Goal: Task Accomplishment & Management: Complete application form

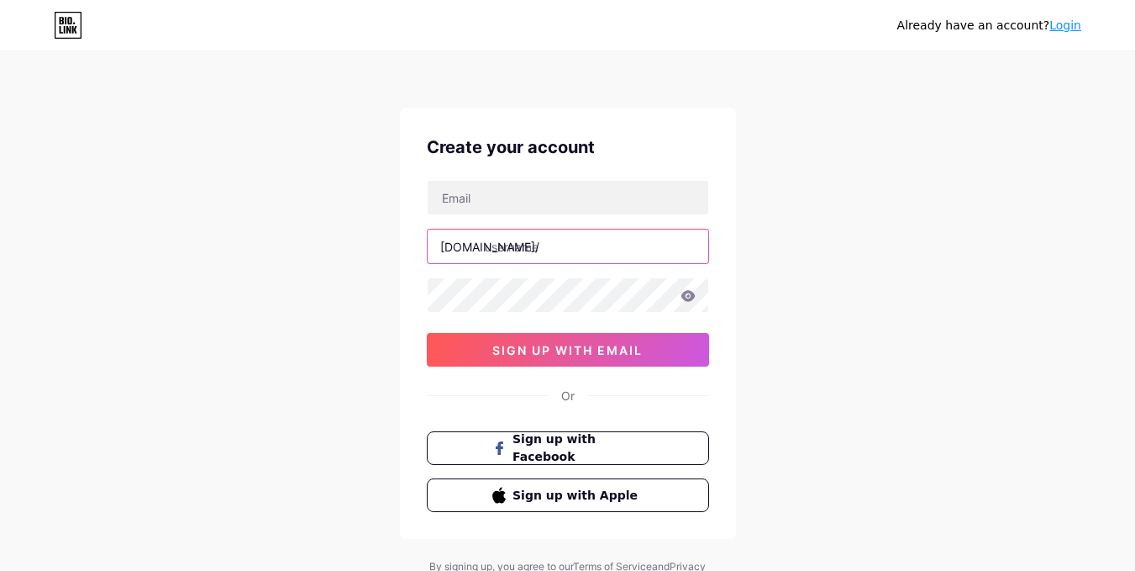
click at [587, 243] on input "text" at bounding box center [568, 246] width 281 height 34
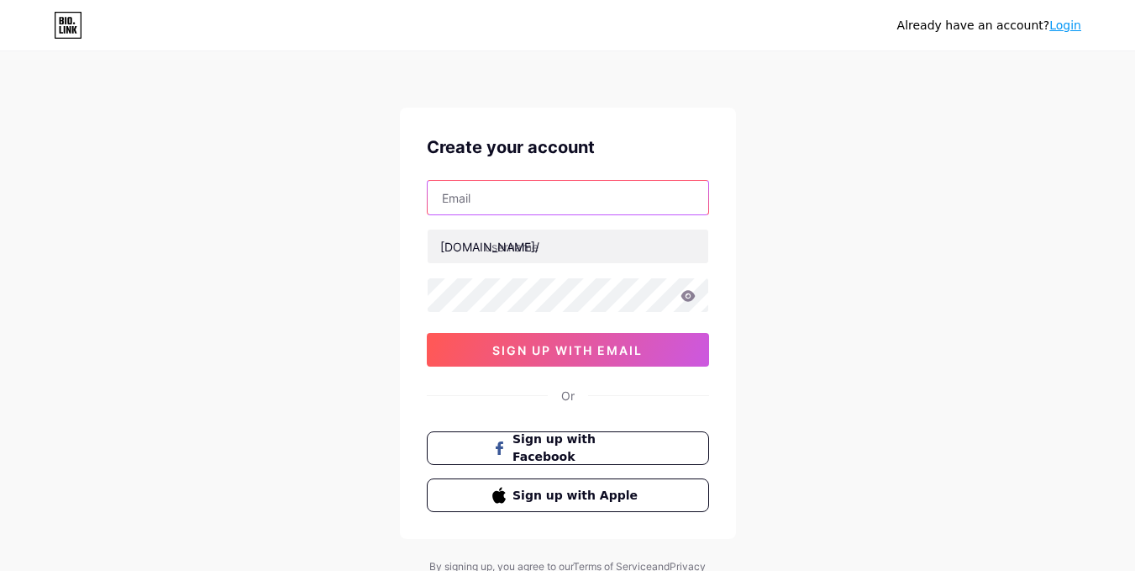
click at [555, 192] on input "text" at bounding box center [568, 198] width 281 height 34
click at [518, 198] on input "text" at bounding box center [568, 198] width 281 height 34
paste input "kevingmaurits@gmail.com"
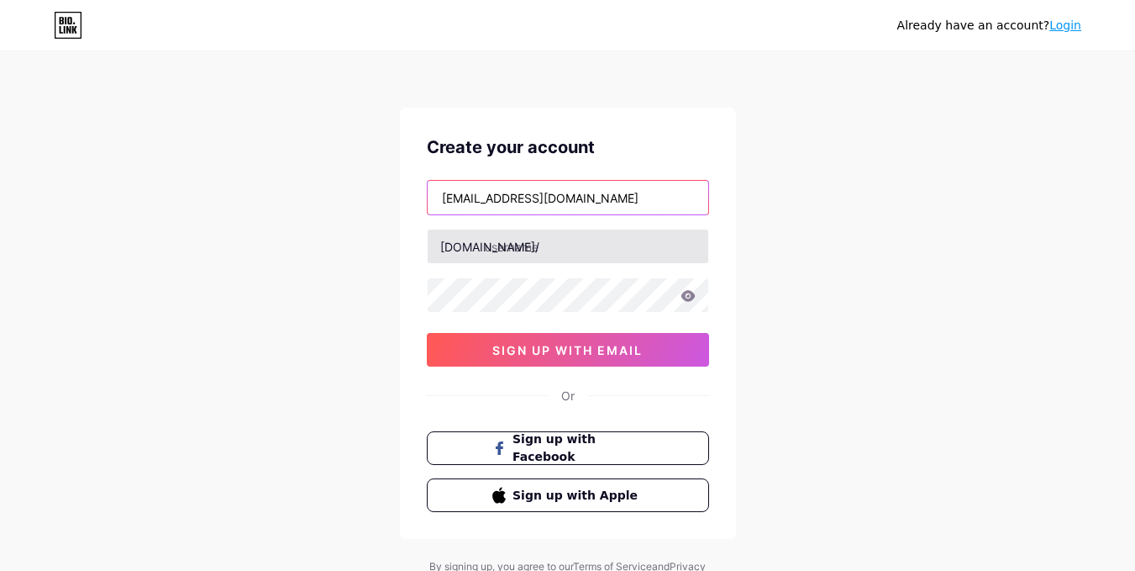
type input "kevingmaurits@gmail.com"
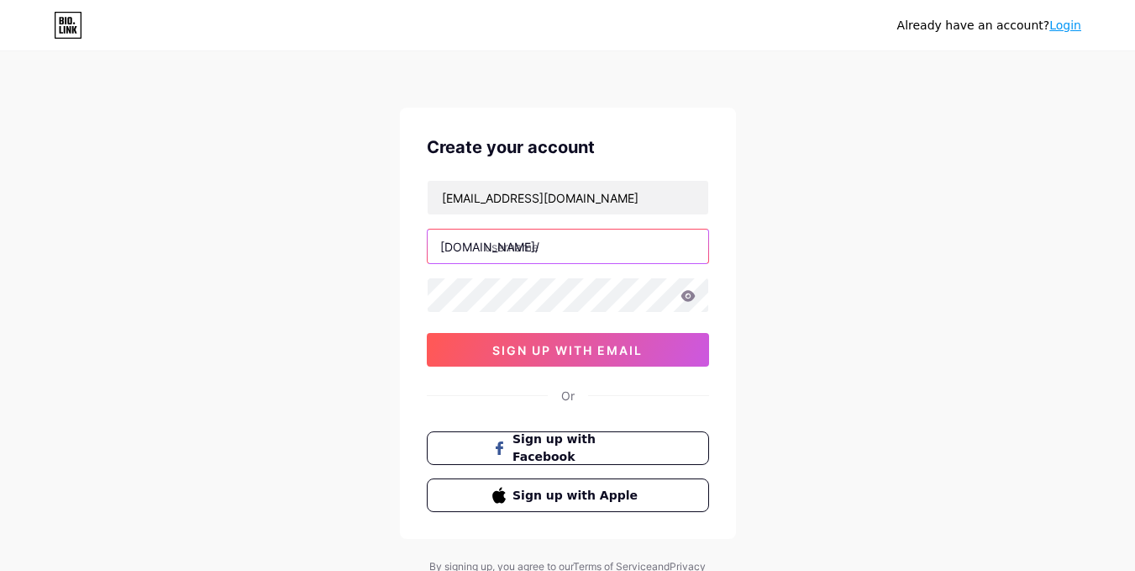
click at [557, 232] on input "text" at bounding box center [568, 246] width 281 height 34
paste input "kevinmaurits"
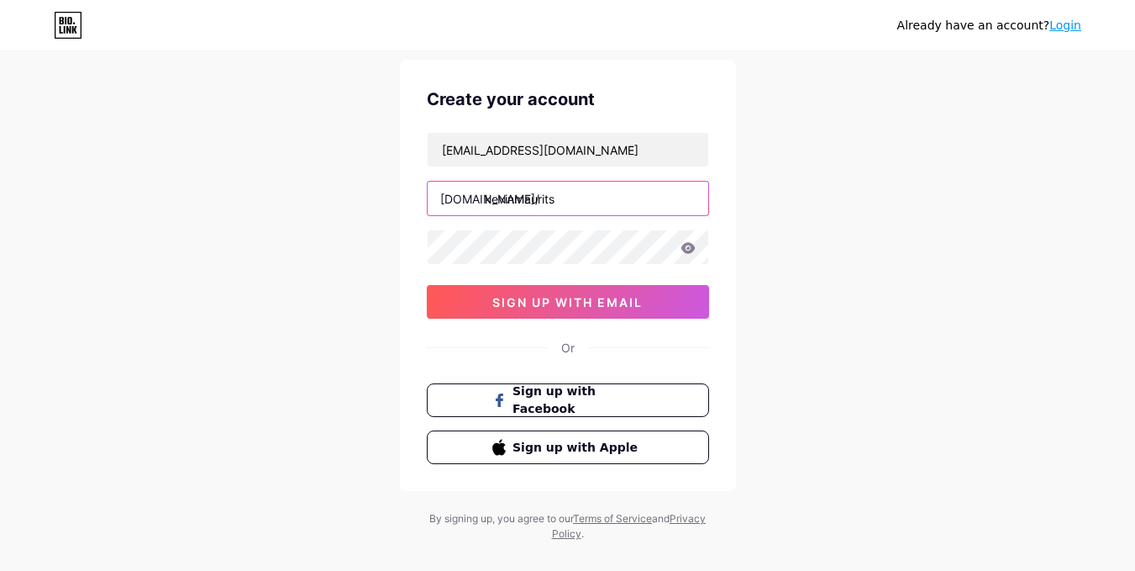
scroll to position [50, 0]
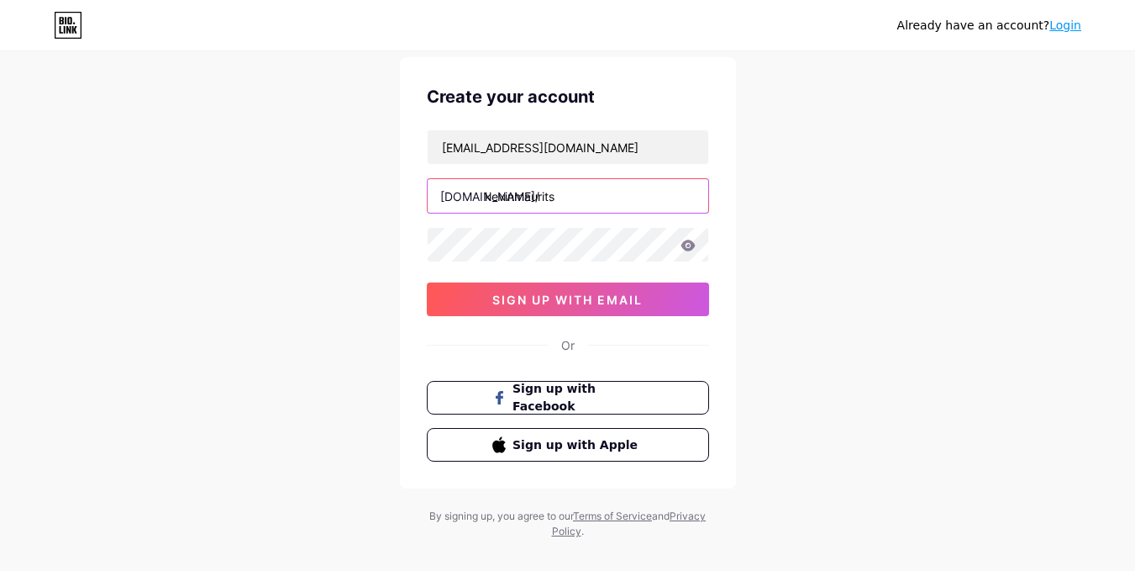
type input "kevinmaurits"
click at [823, 273] on div "Already have an account? Login Create your account kevingmaurits@gmail.com bio.…" at bounding box center [567, 271] width 1135 height 643
click at [690, 242] on icon at bounding box center [688, 245] width 14 height 11
click at [692, 246] on icon at bounding box center [688, 245] width 14 height 11
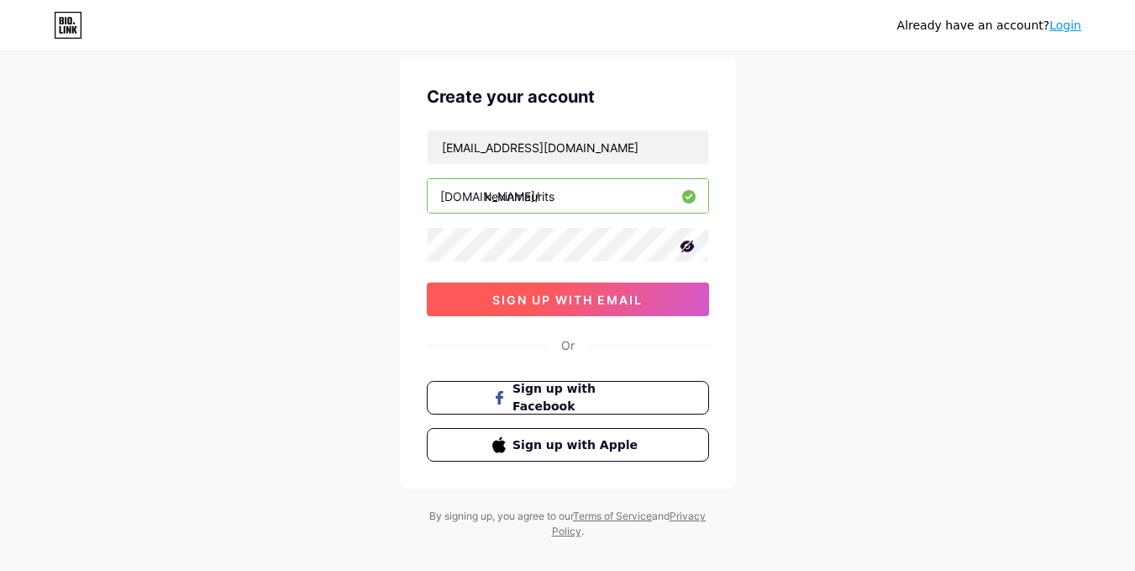
click at [614, 293] on span "sign up with email" at bounding box center [568, 299] width 150 height 14
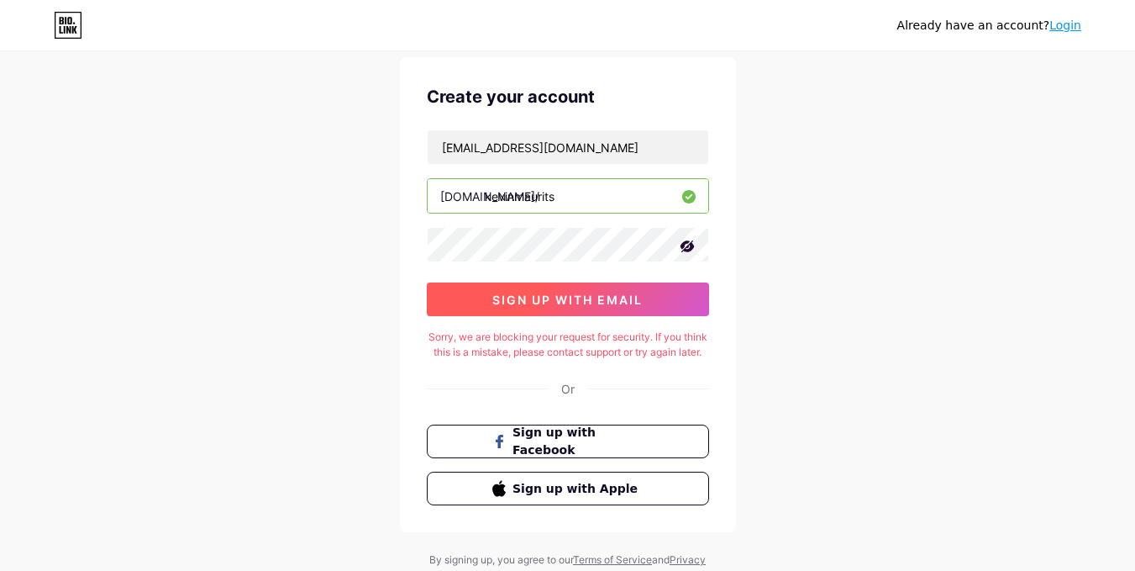
click at [606, 298] on span "sign up with email" at bounding box center [568, 299] width 150 height 14
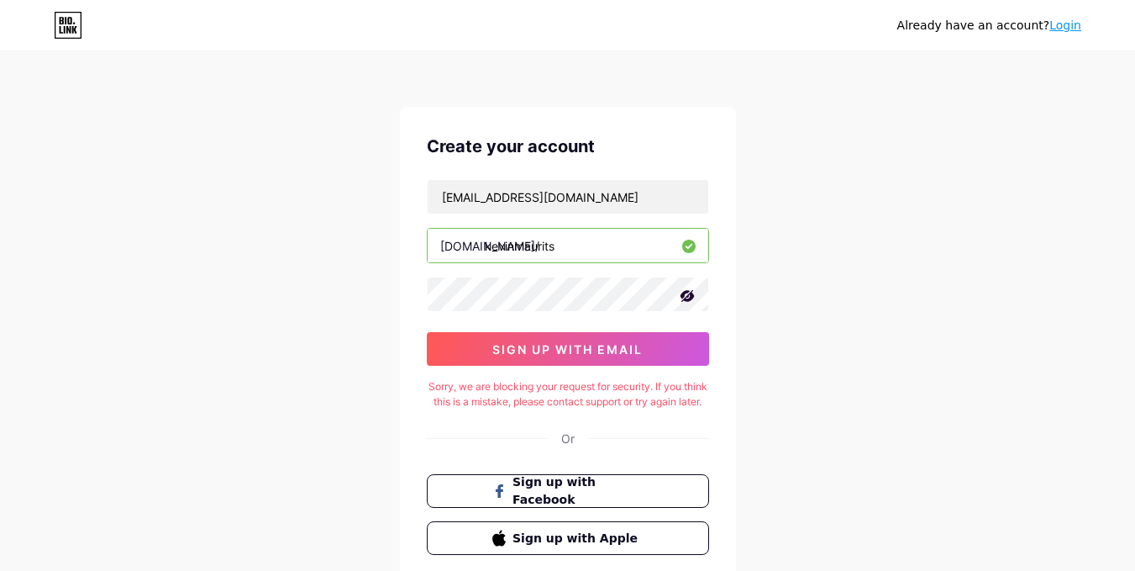
scroll to position [0, 0]
